Goal: Information Seeking & Learning: Check status

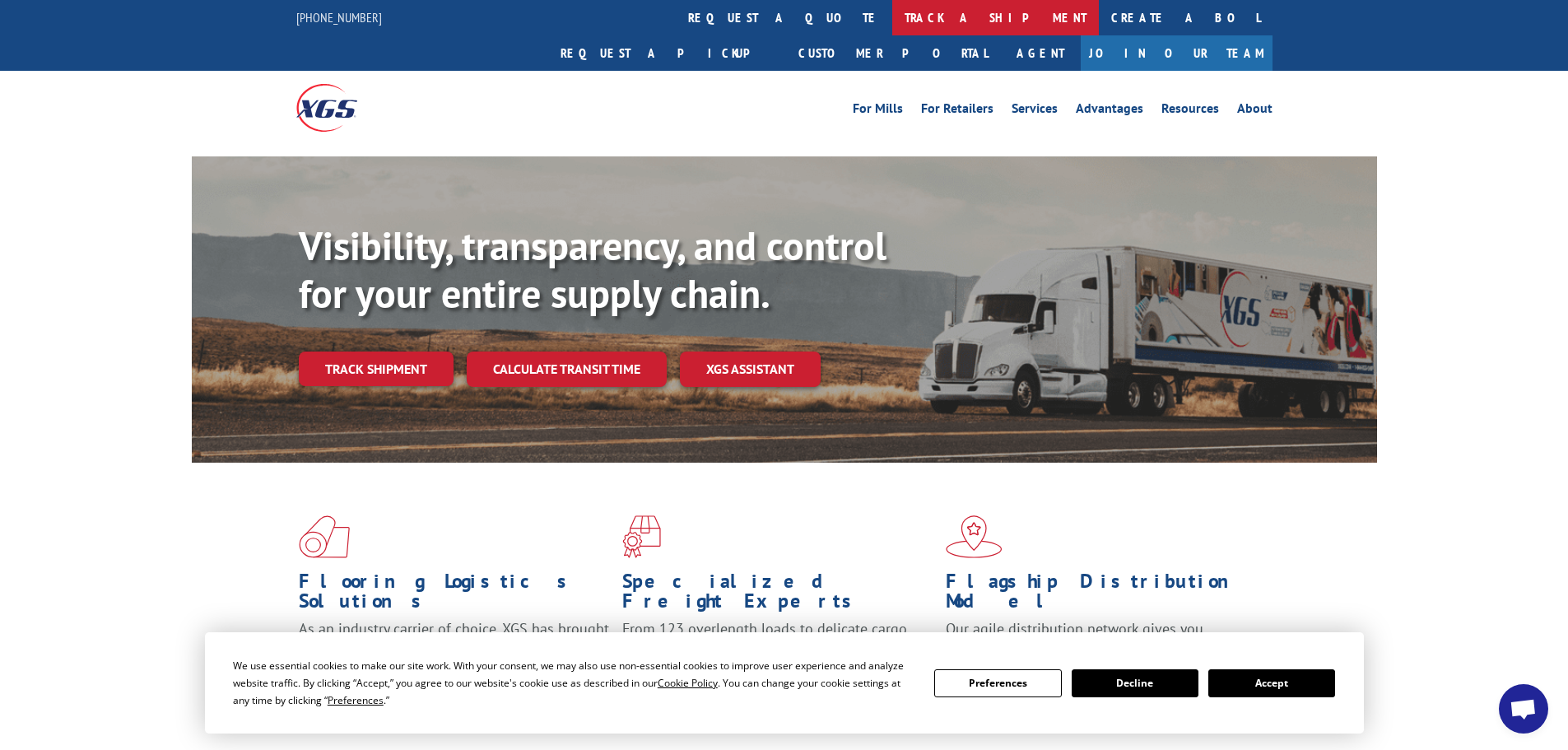
click at [892, 23] on link "track a shipment" at bounding box center [996, 17] width 206 height 35
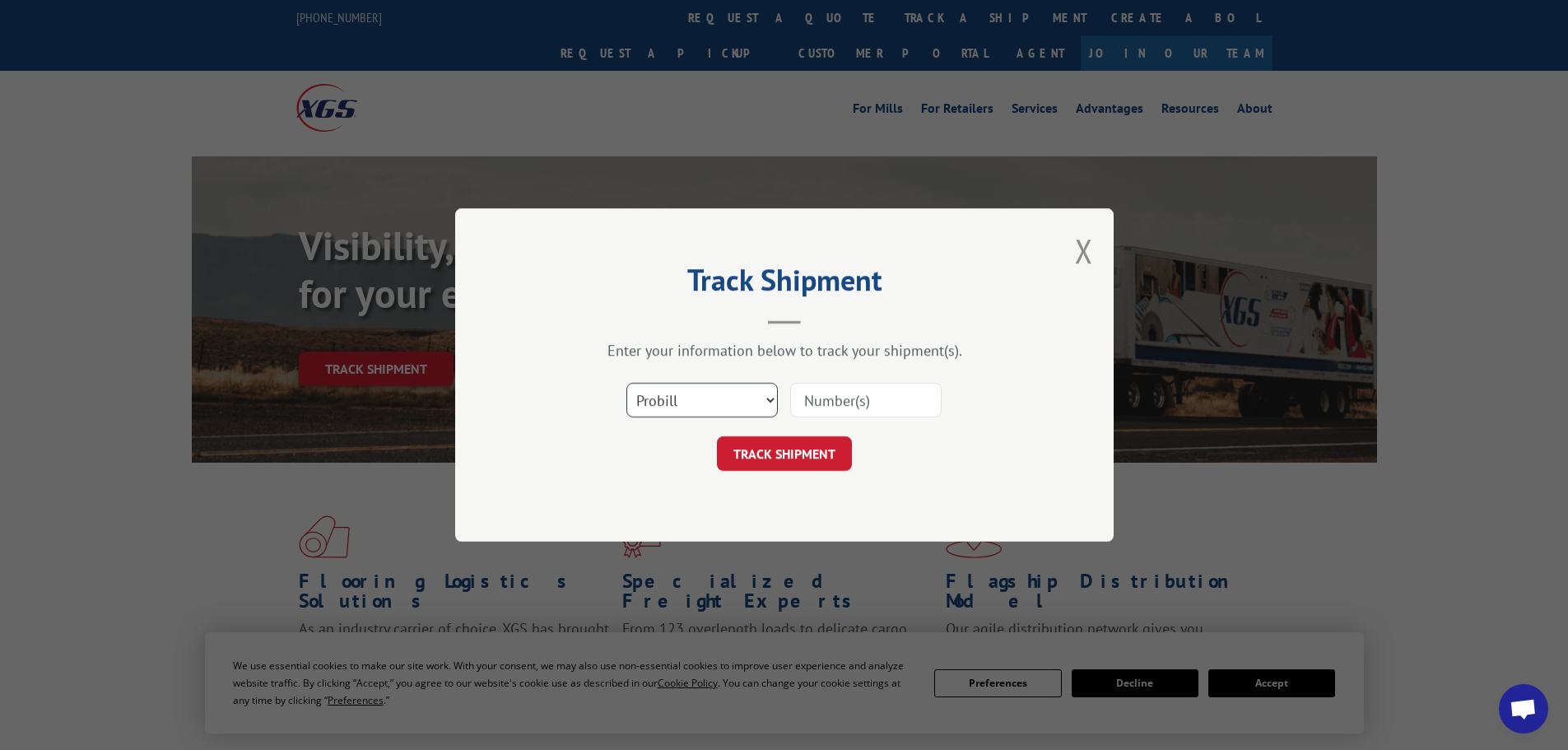
click at [711, 414] on select "Select category... Probill BOL PO" at bounding box center [702, 400] width 152 height 35
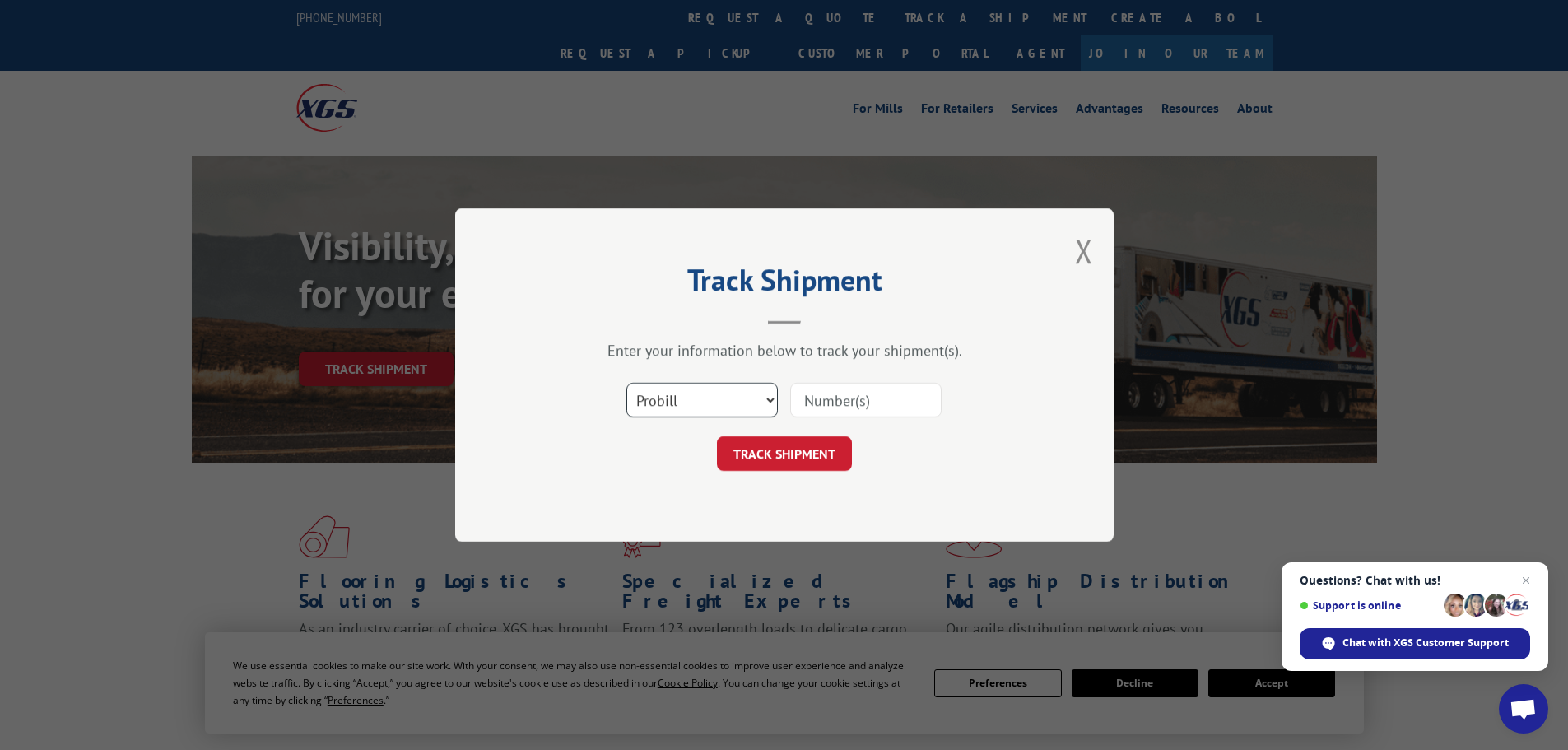
select select "bol"
click at [626, 383] on select "Select category... Probill BOL PO" at bounding box center [702, 400] width 152 height 35
click at [817, 401] on input at bounding box center [866, 400] width 152 height 35
paste input "6014283"
type input "6014283"
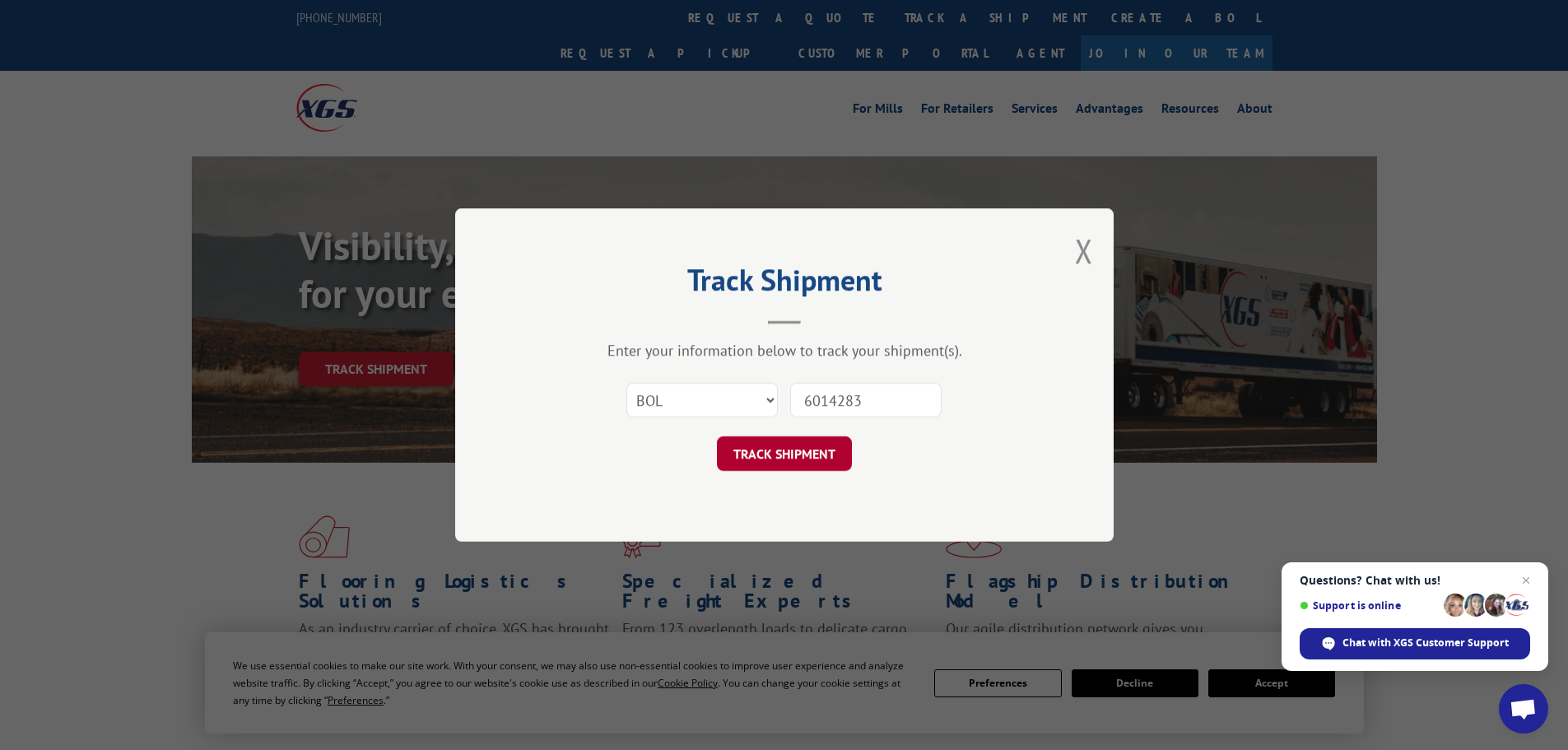
click at [798, 459] on button "TRACK SHIPMENT" at bounding box center [784, 454] width 135 height 35
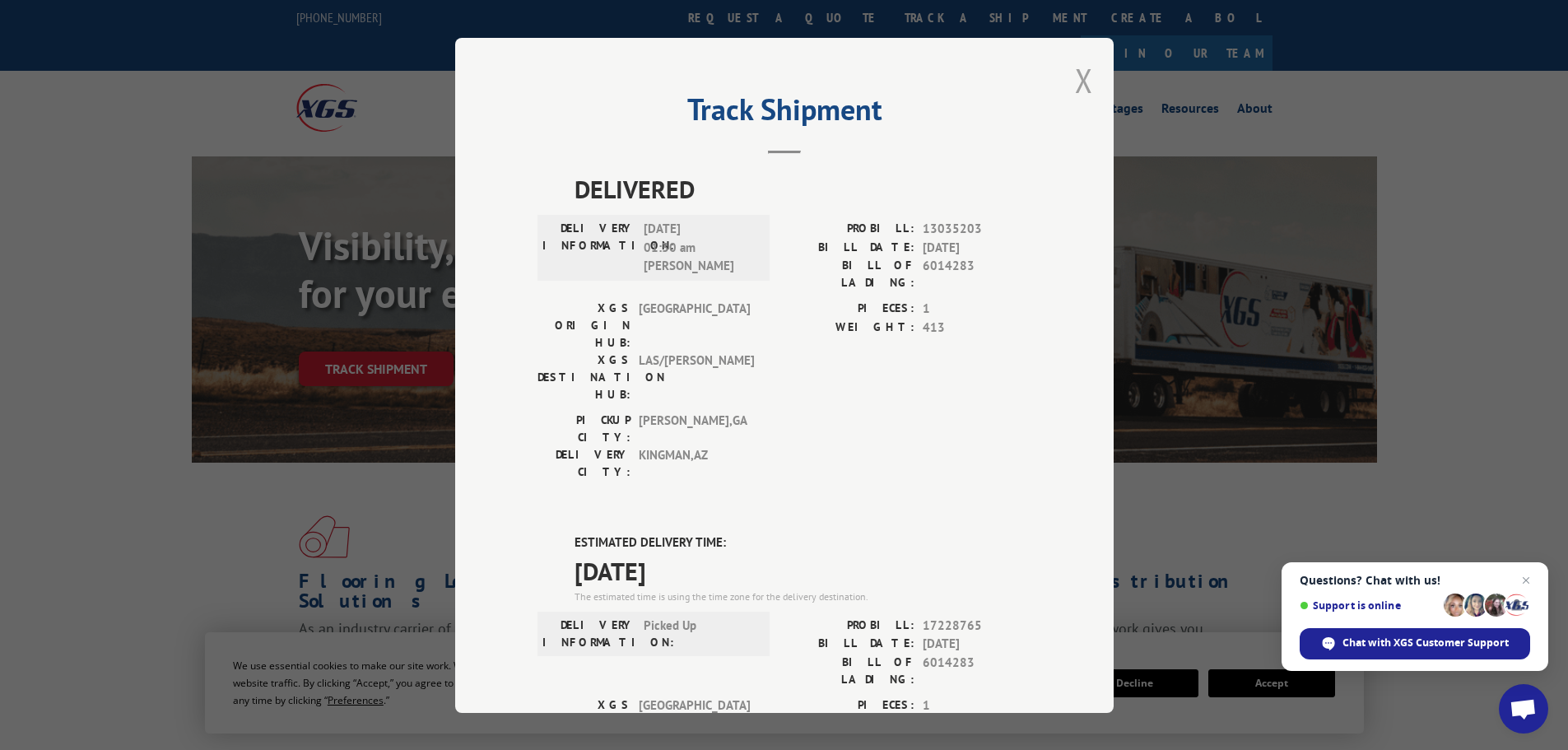
click at [1076, 78] on button "Close modal" at bounding box center [1084, 80] width 18 height 44
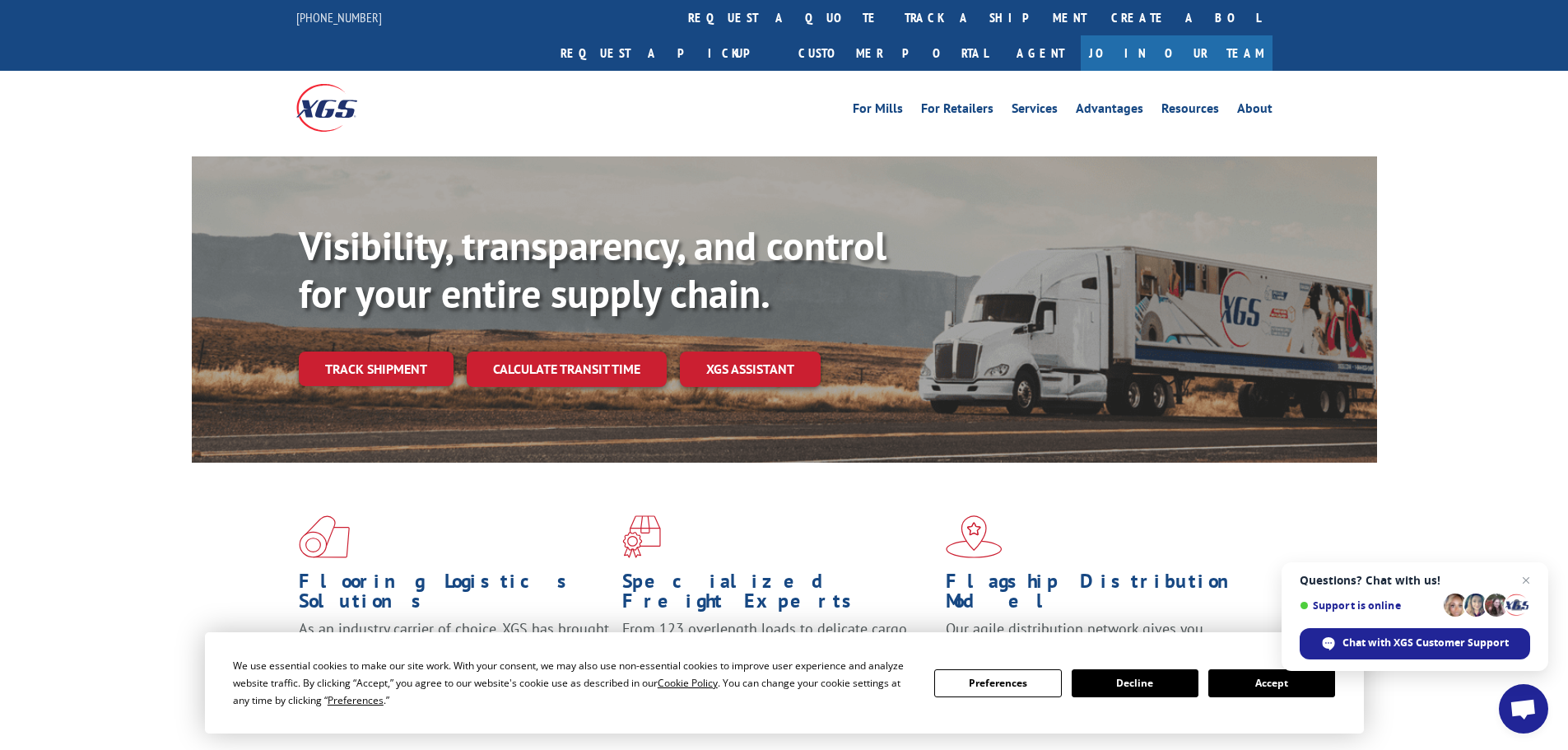
click at [892, 18] on link "track a shipment" at bounding box center [996, 17] width 206 height 35
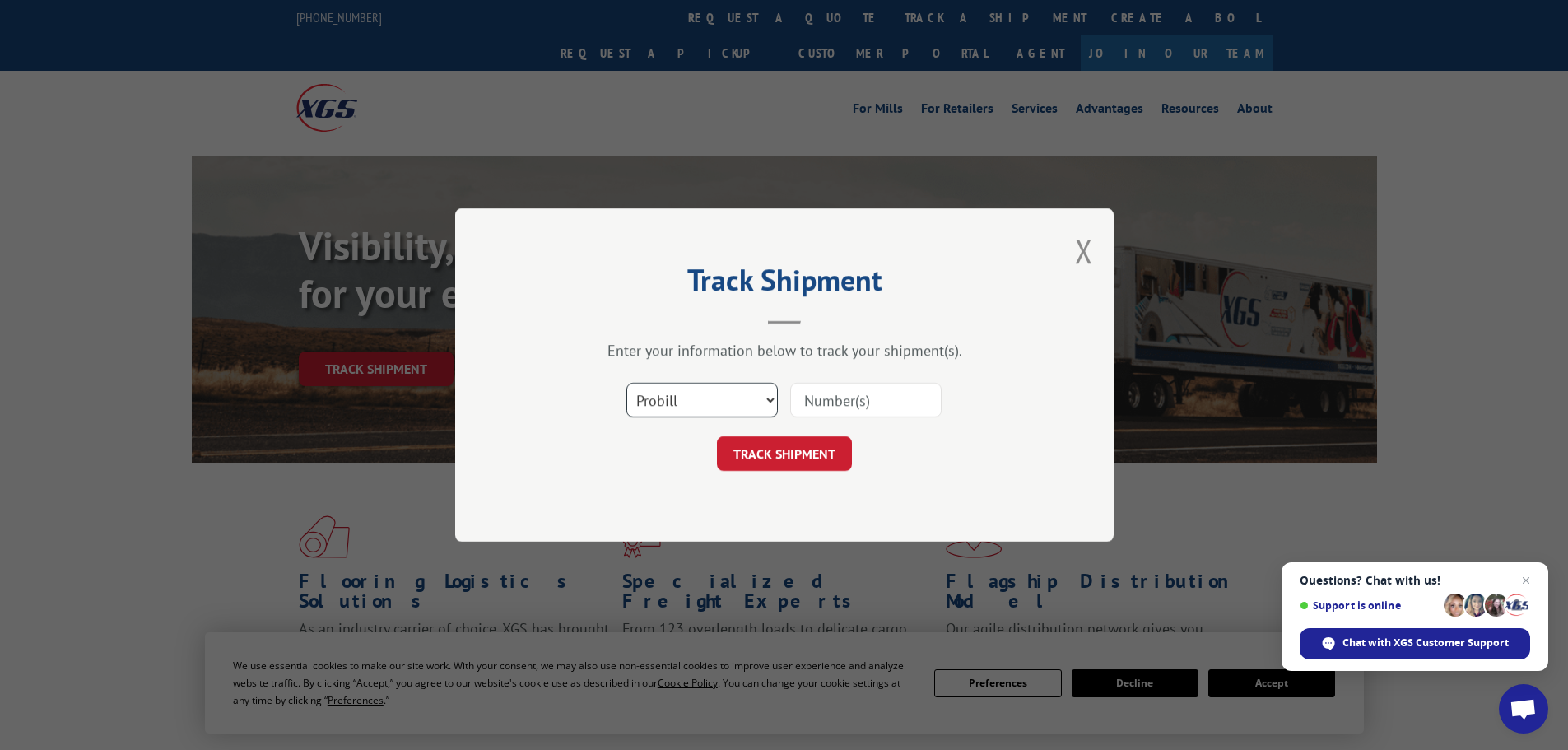
click at [708, 402] on select "Select category... Probill BOL PO" at bounding box center [702, 400] width 152 height 35
select select "bol"
click at [626, 383] on select "Select category... Probill BOL PO" at bounding box center [702, 400] width 152 height 35
click at [810, 403] on input at bounding box center [866, 400] width 152 height 35
drag, startPoint x: 765, startPoint y: 434, endPoint x: 695, endPoint y: 171, distance: 272.2
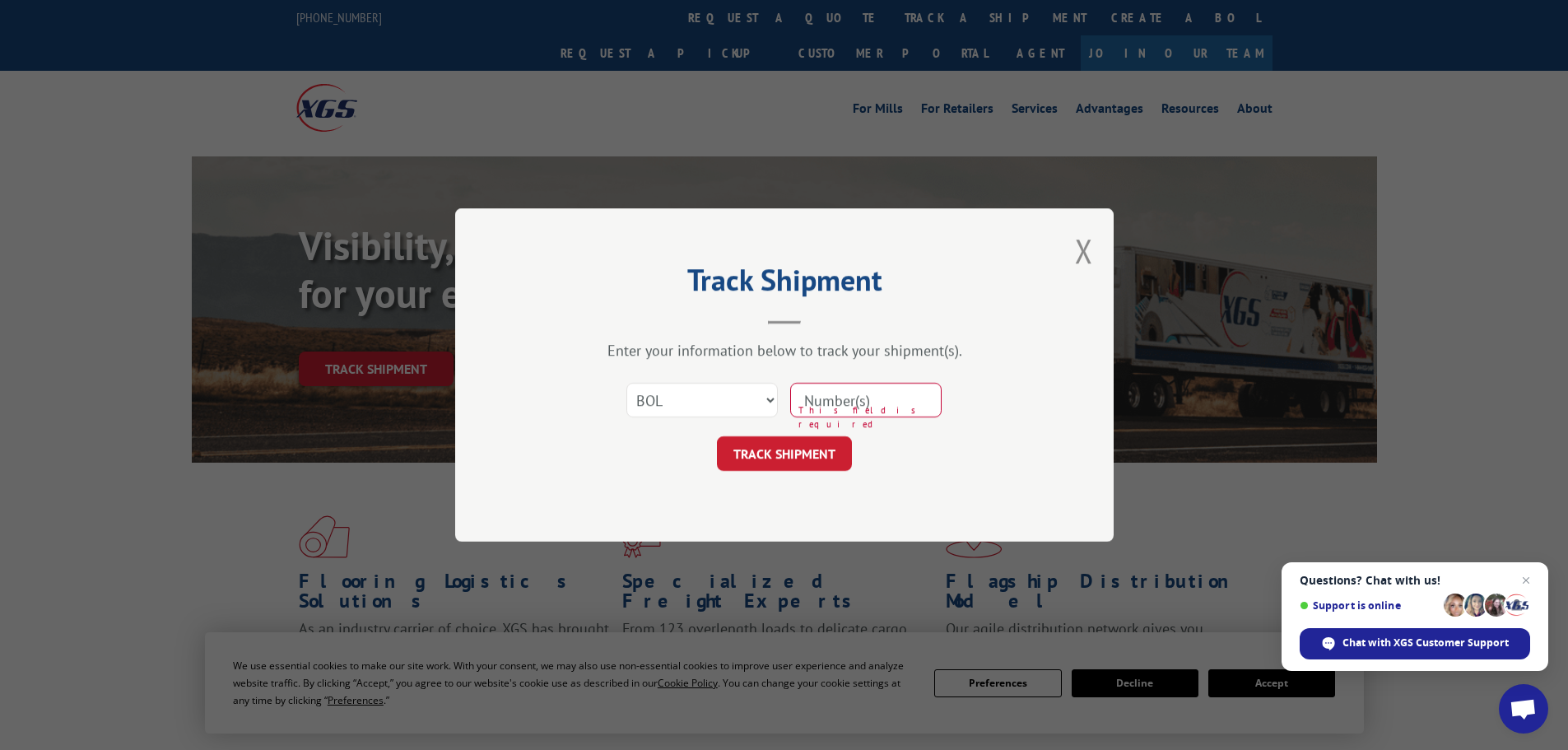
click at [695, 165] on div "Track Shipment Enter your information below to track your shipment(s). Select c…" at bounding box center [784, 375] width 1568 height 750
click at [851, 401] on input at bounding box center [866, 400] width 152 height 35
paste input "6014889"
type input "6014889"
click at [797, 450] on button "TRACK SHIPMENT" at bounding box center [784, 454] width 135 height 35
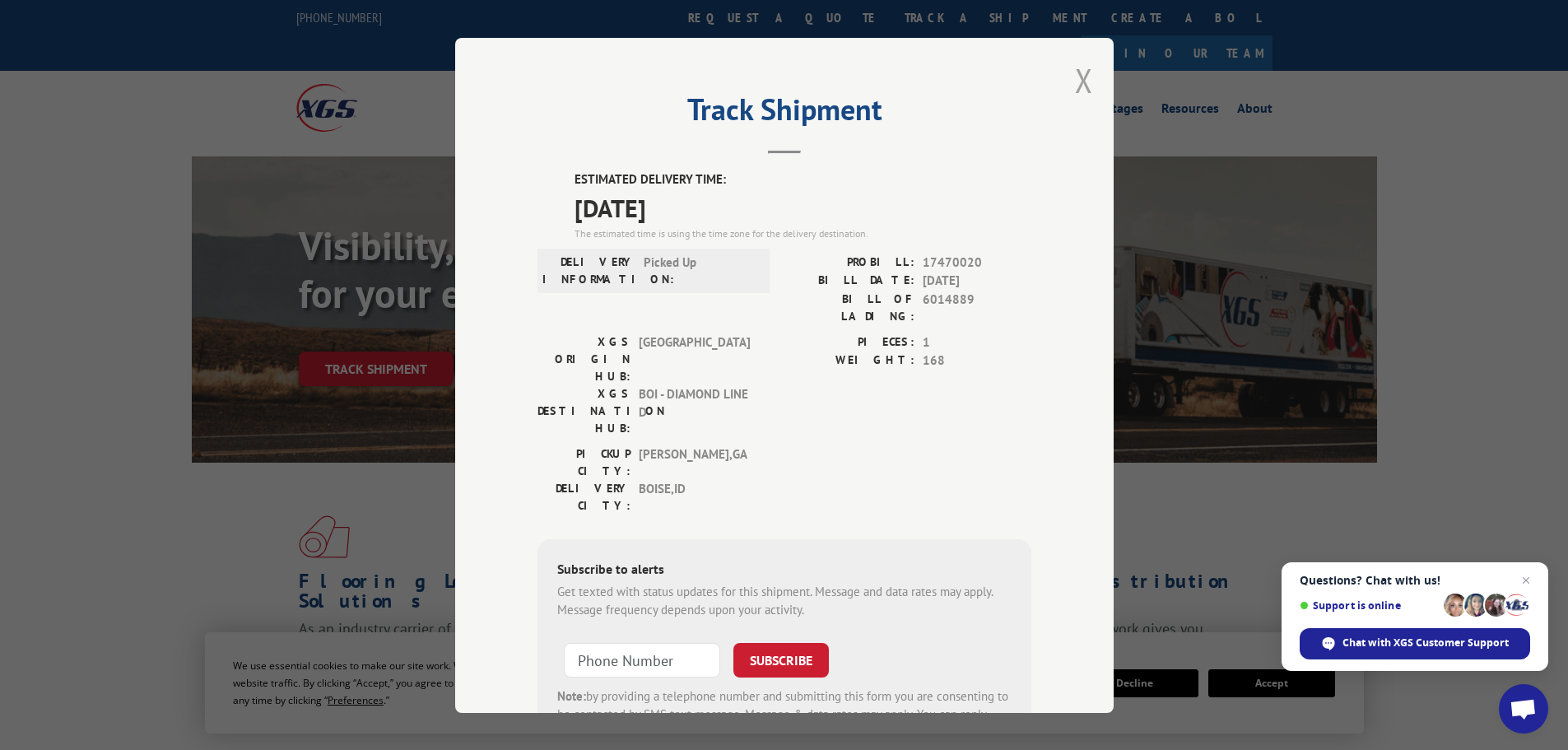
click at [1079, 78] on button "Close modal" at bounding box center [1084, 80] width 18 height 44
